Goal: Information Seeking & Learning: Check status

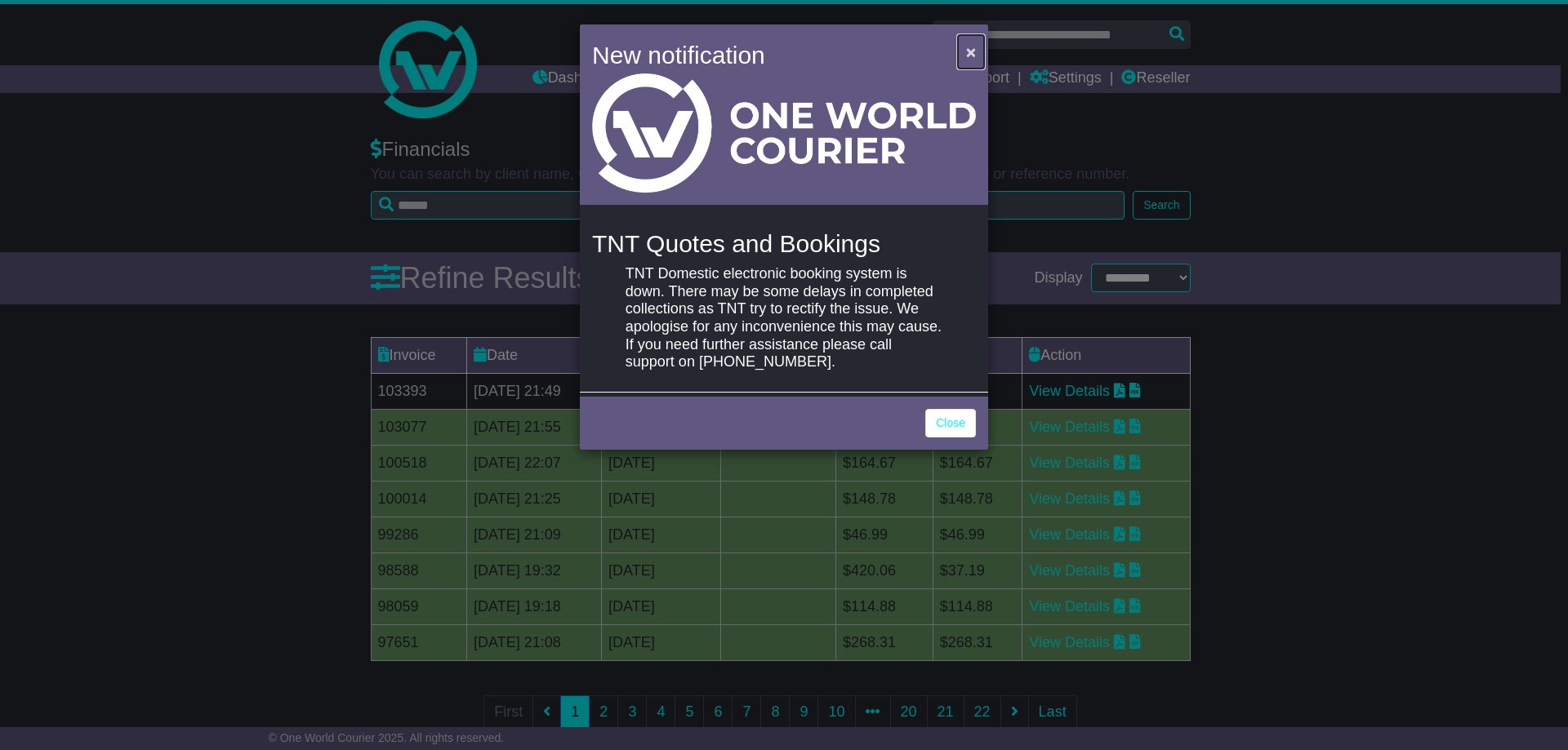
click at [972, 48] on span "×" at bounding box center [971, 52] width 10 height 19
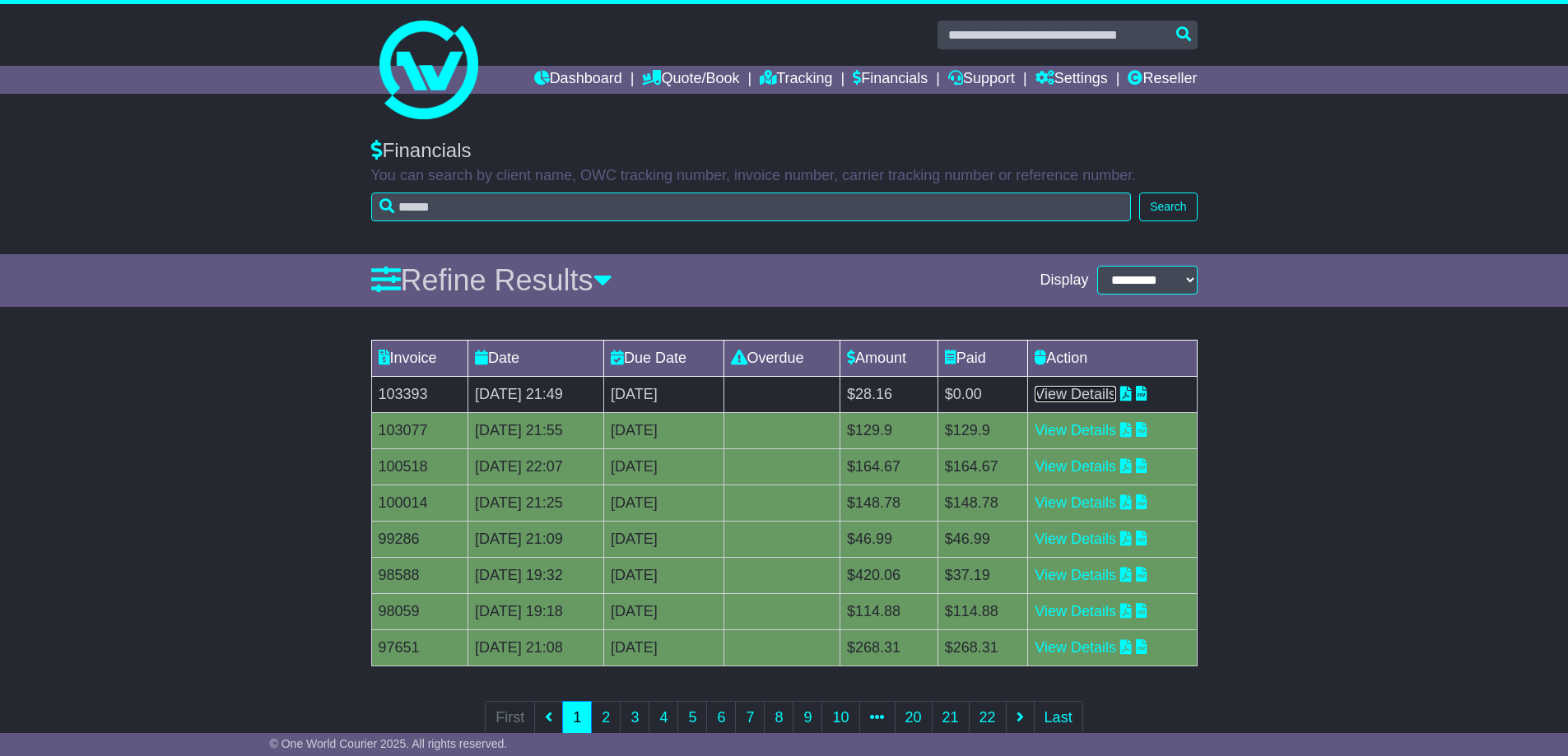
click at [1107, 397] on link "View Details" at bounding box center [1075, 394] width 82 height 16
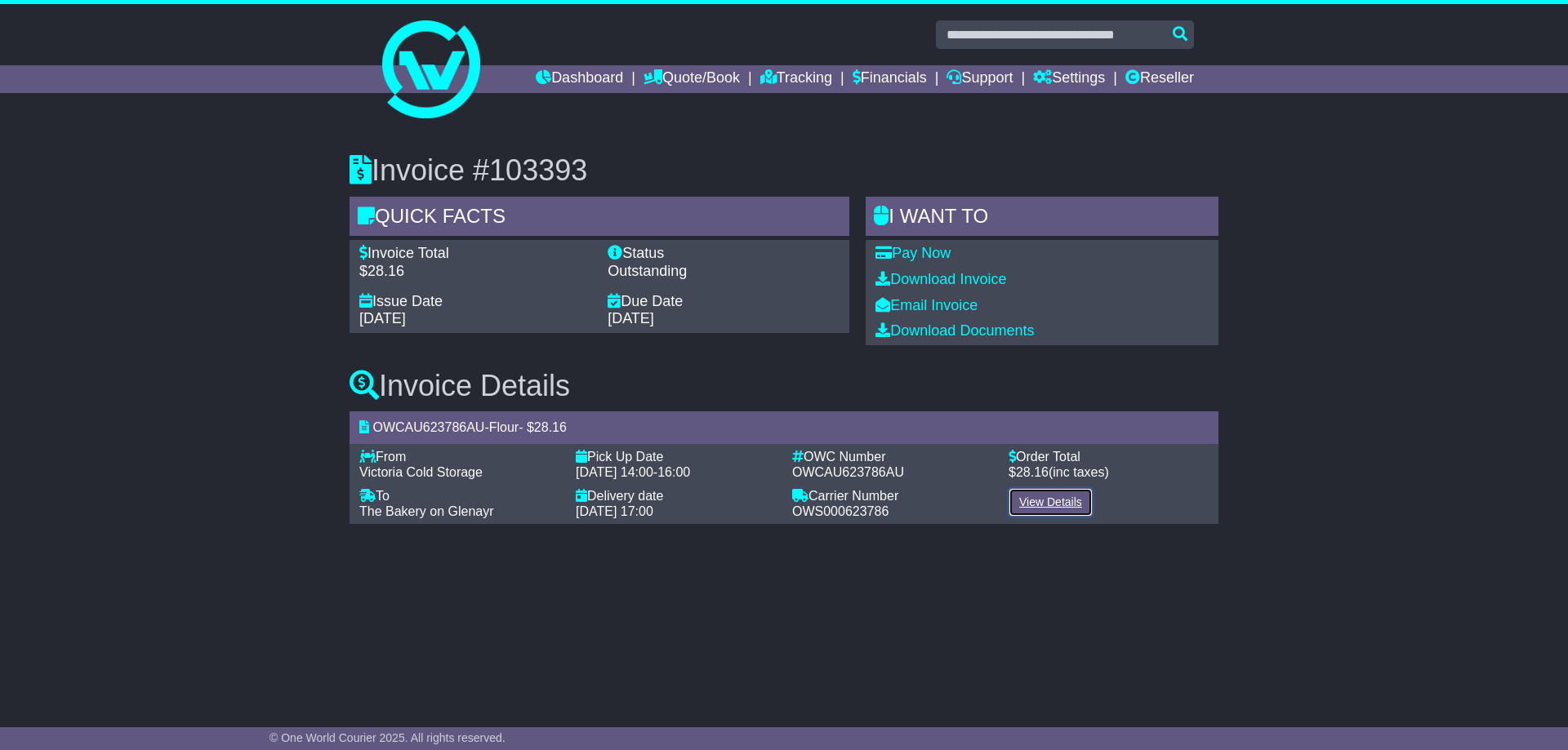
click at [1054, 500] on link "View Details" at bounding box center [1051, 502] width 84 height 28
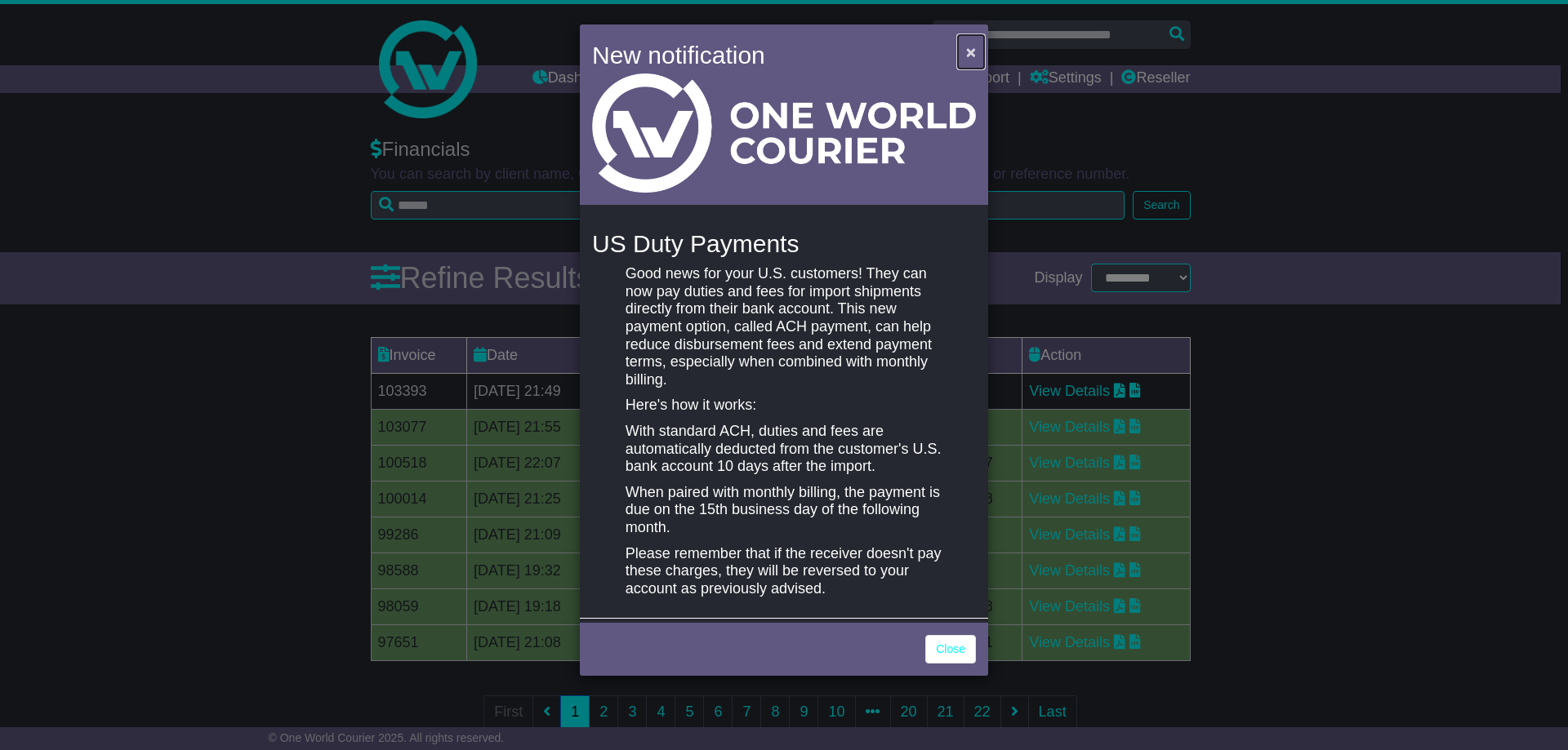
click at [972, 51] on span "×" at bounding box center [971, 52] width 10 height 19
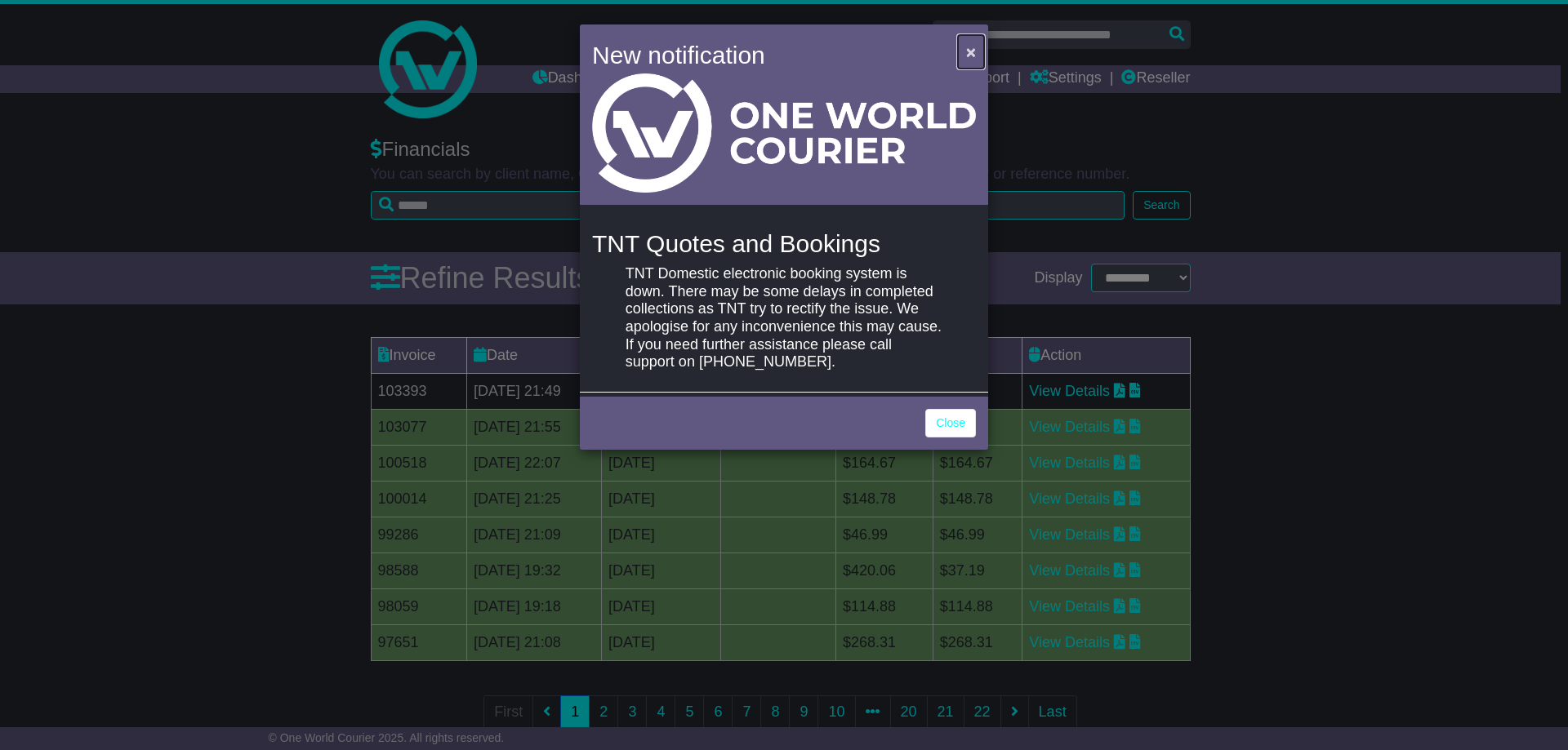
click at [971, 49] on span "×" at bounding box center [971, 52] width 10 height 19
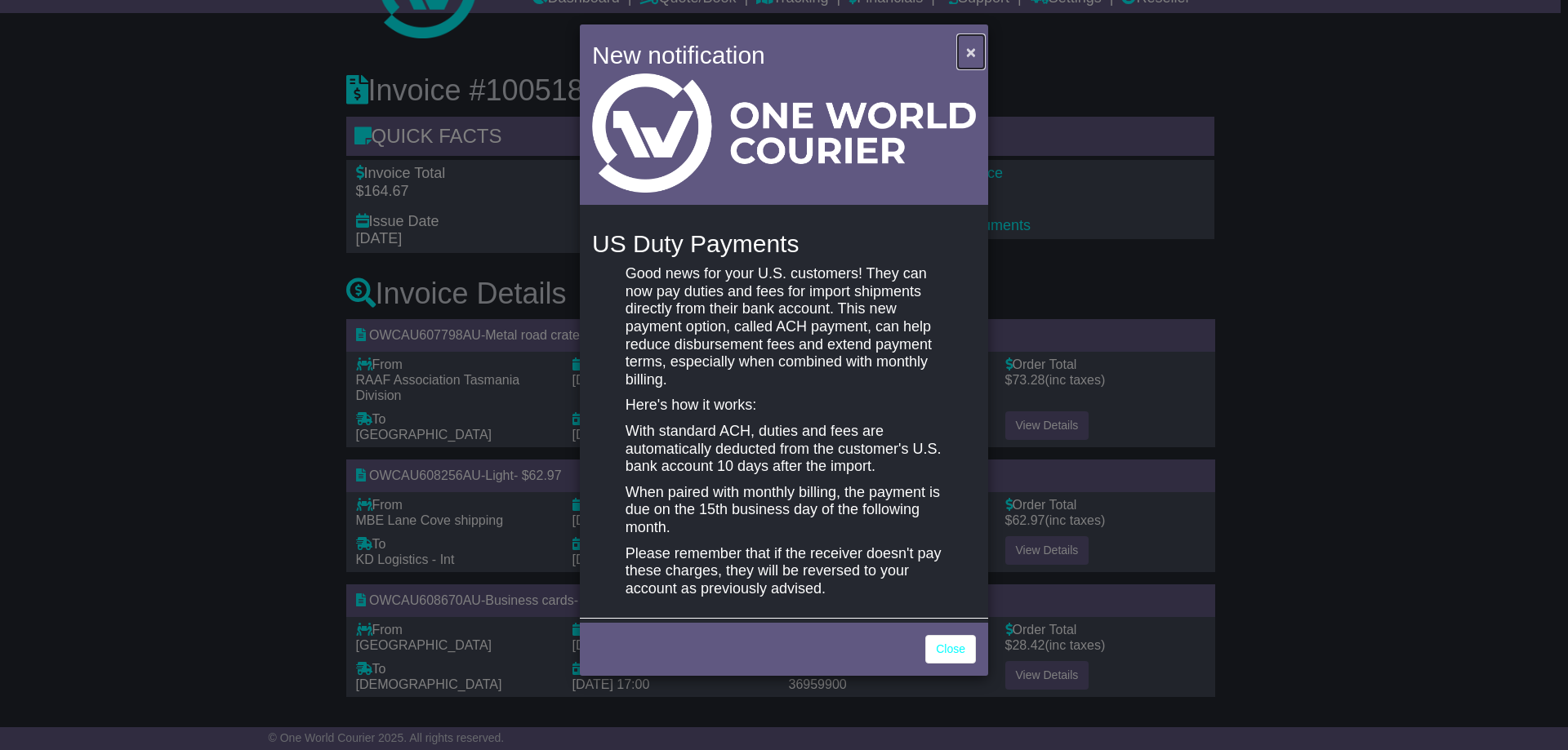
click at [969, 52] on span "×" at bounding box center [971, 52] width 10 height 19
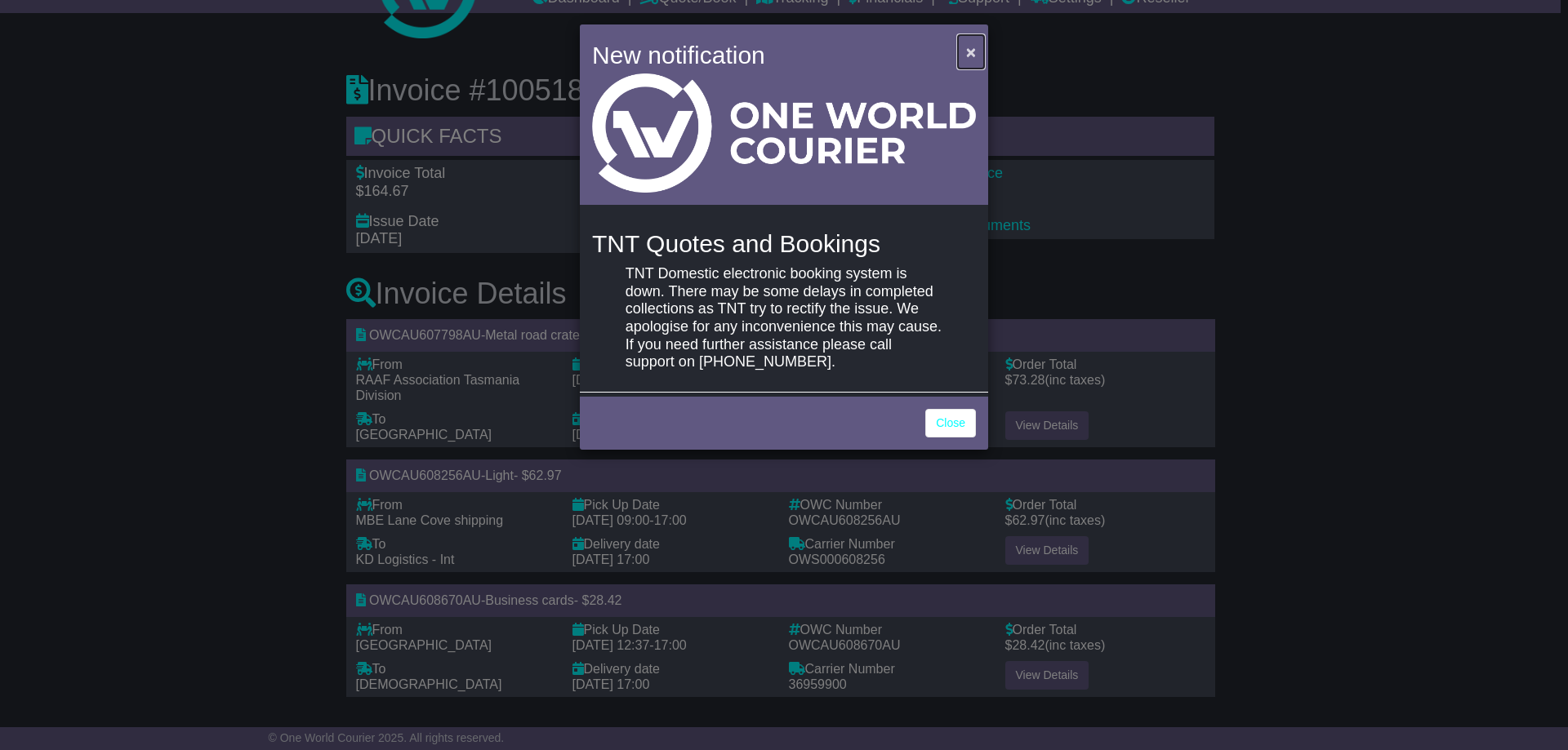
click at [972, 46] on span "×" at bounding box center [971, 52] width 10 height 19
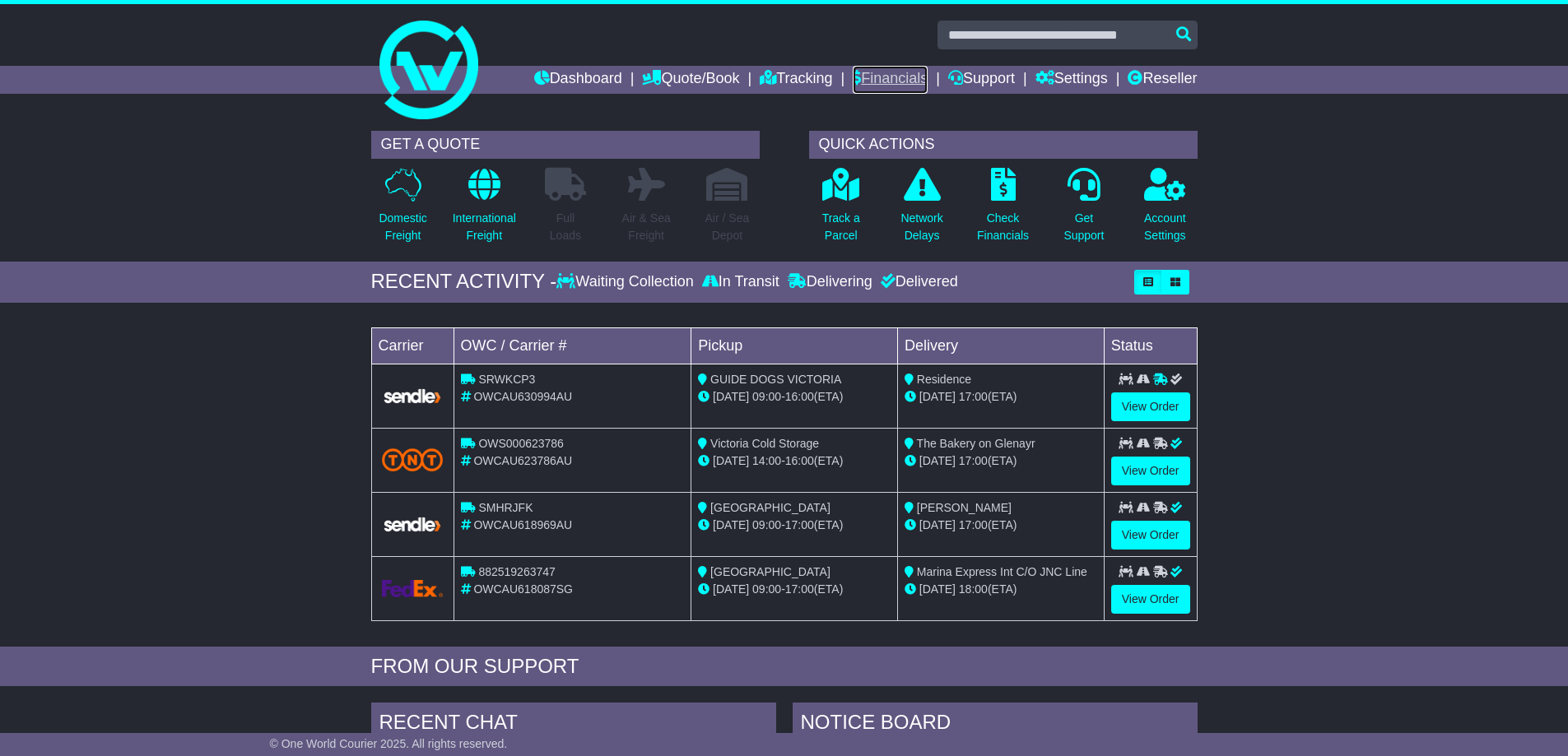
click at [882, 74] on link "Financials" at bounding box center [891, 80] width 75 height 28
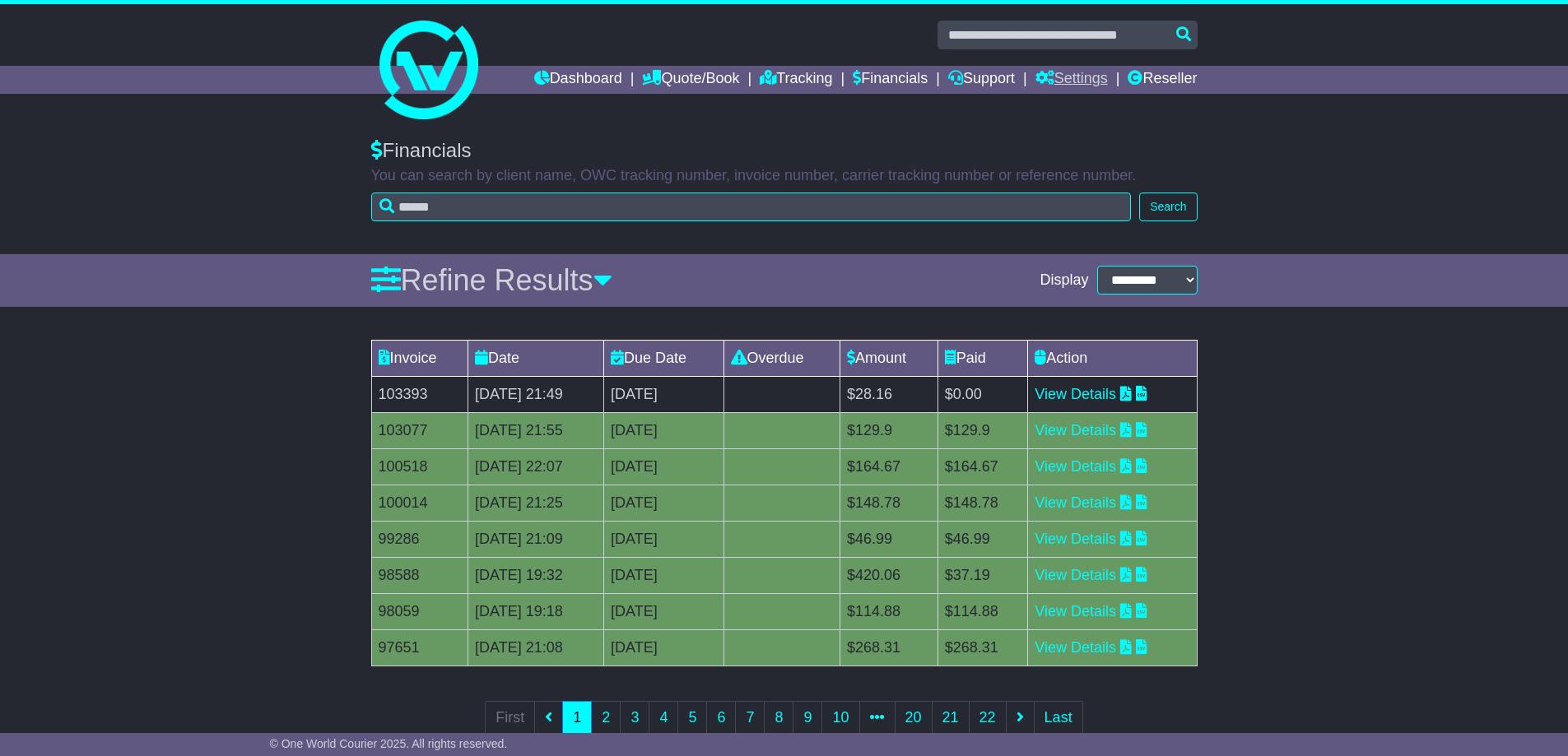
click at [1073, 76] on link "Settings" at bounding box center [1072, 80] width 73 height 28
click at [975, 73] on link "Support" at bounding box center [981, 80] width 66 height 28
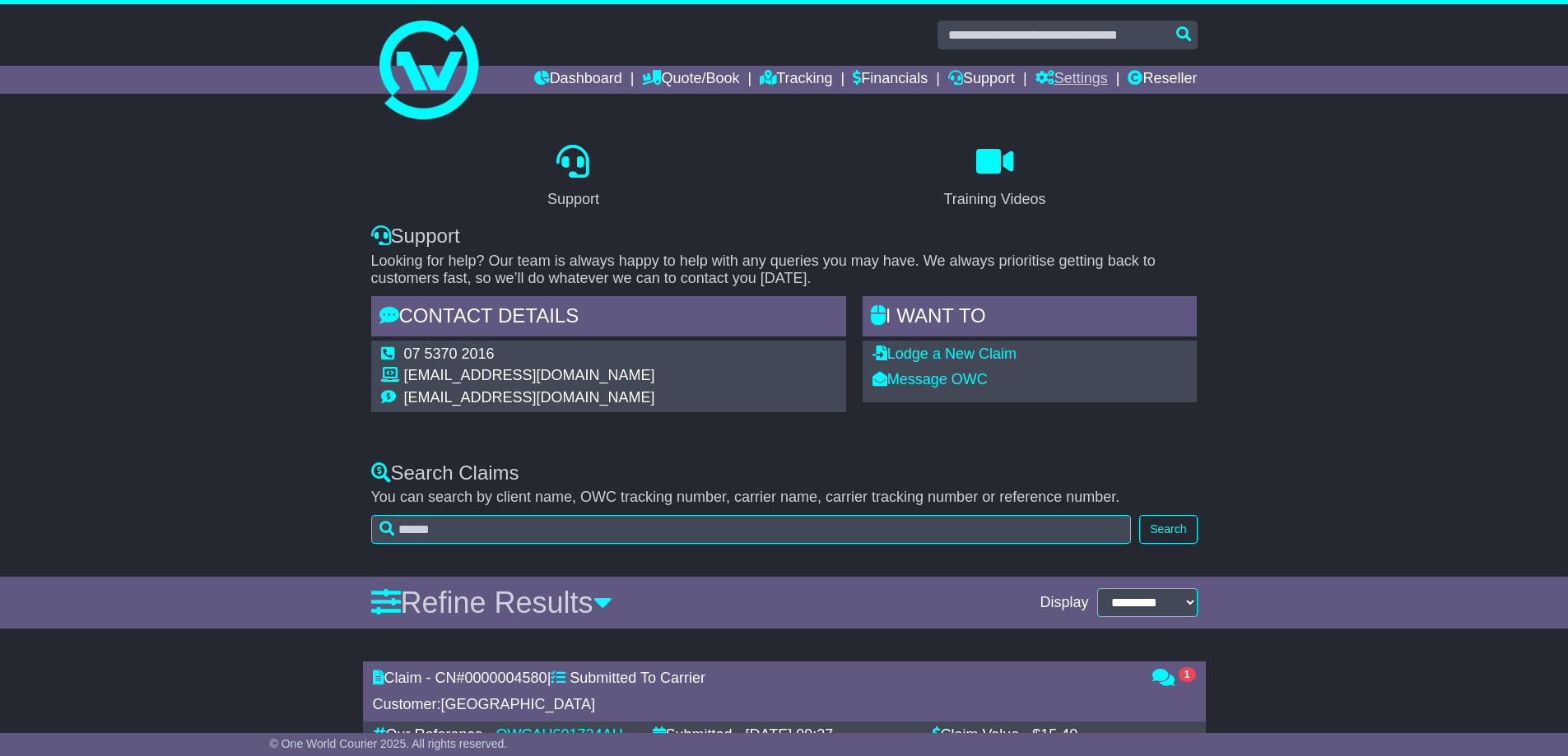
click at [1069, 73] on link "Settings" at bounding box center [1072, 80] width 73 height 28
click at [849, 127] on div "Support Training Videos Support Looking for help? Our team is always happy to h…" at bounding box center [784, 271] width 843 height 298
